Goal: Task Accomplishment & Management: Use online tool/utility

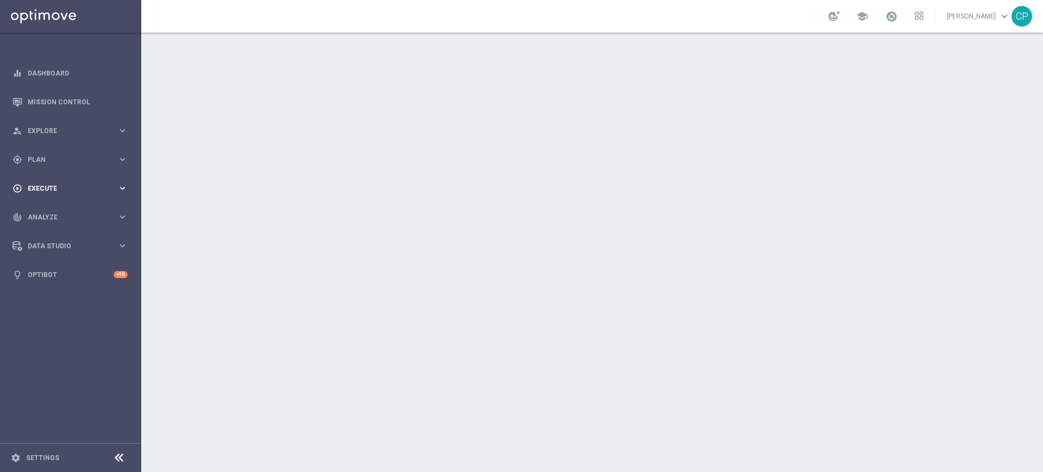
click at [94, 187] on span "Execute" at bounding box center [73, 188] width 90 height 7
click at [79, 155] on div "gps_fixed Plan" at bounding box center [64, 160] width 105 height 10
click at [48, 180] on link "Target Groups" at bounding box center [70, 182] width 85 height 9
